Goal: Navigation & Orientation: Understand site structure

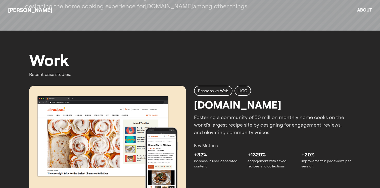
scroll to position [219, 0]
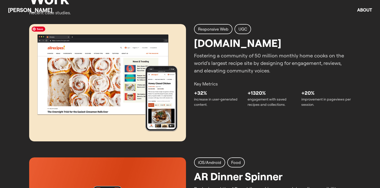
click at [138, 119] on img at bounding box center [107, 83] width 157 height 118
click at [230, 93] on p "+32%" at bounding box center [218, 93] width 49 height 8
click at [265, 97] on p "engagement with saved recipes and collections." at bounding box center [271, 102] width 49 height 11
click at [150, 119] on img at bounding box center [107, 83] width 157 height 118
click at [81, 68] on img at bounding box center [107, 83] width 157 height 118
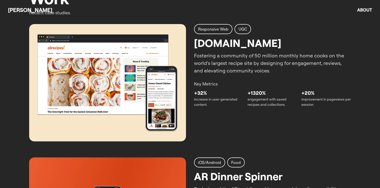
click at [217, 66] on p "Fostering a community of 50 million monthly home cooks on the world’s largest r…" at bounding box center [272, 63] width 157 height 23
drag, startPoint x: 278, startPoint y: 97, endPoint x: 308, endPoint y: 97, distance: 30.6
click at [309, 97] on div "+32% increase in user-generated content. +1320% engagement with saved recipes a…" at bounding box center [272, 98] width 157 height 18
click at [186, 33] on img at bounding box center [107, 83] width 157 height 118
click at [210, 44] on h2 "[DOMAIN_NAME]" at bounding box center [237, 43] width 87 height 16
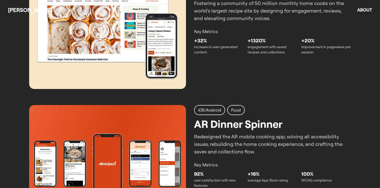
scroll to position [278, 0]
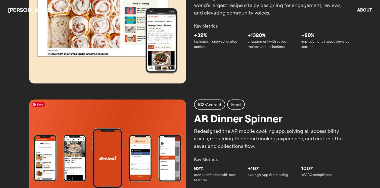
click at [167, 123] on img at bounding box center [107, 159] width 157 height 118
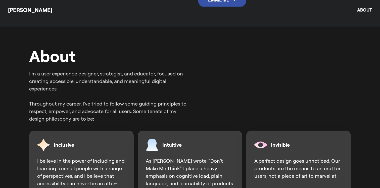
scroll to position [1081, 0]
